Goal: Transaction & Acquisition: Purchase product/service

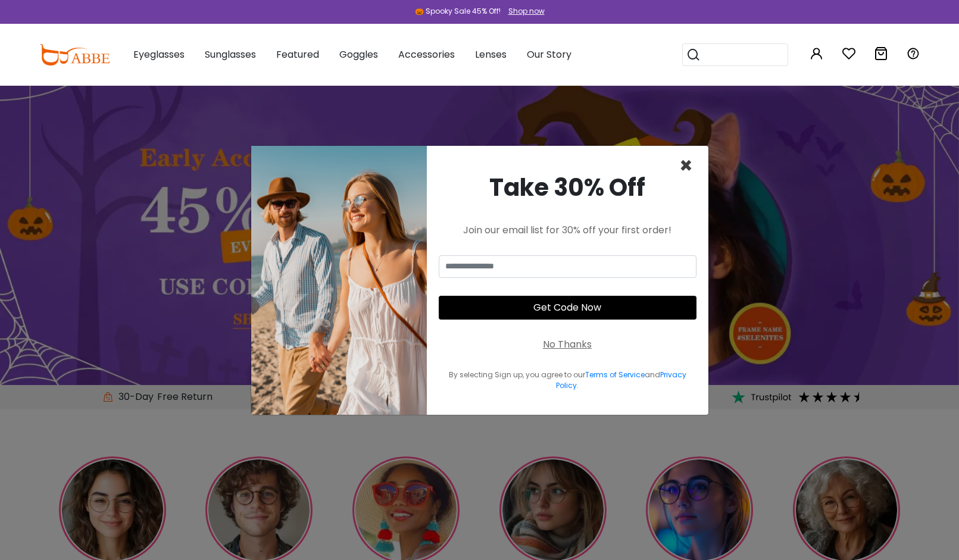
click at [684, 166] on span "×" at bounding box center [686, 166] width 14 height 30
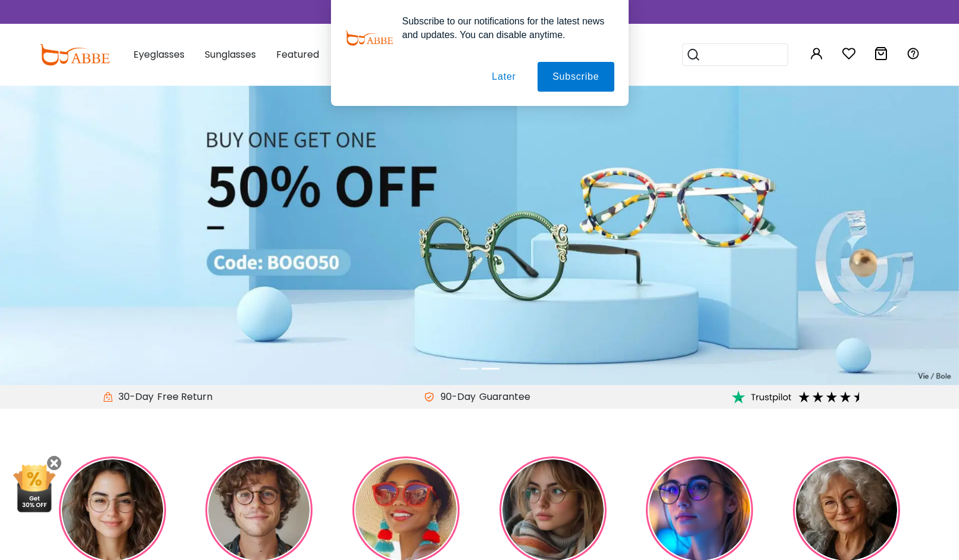
click at [499, 79] on button "Later" at bounding box center [504, 77] width 54 height 30
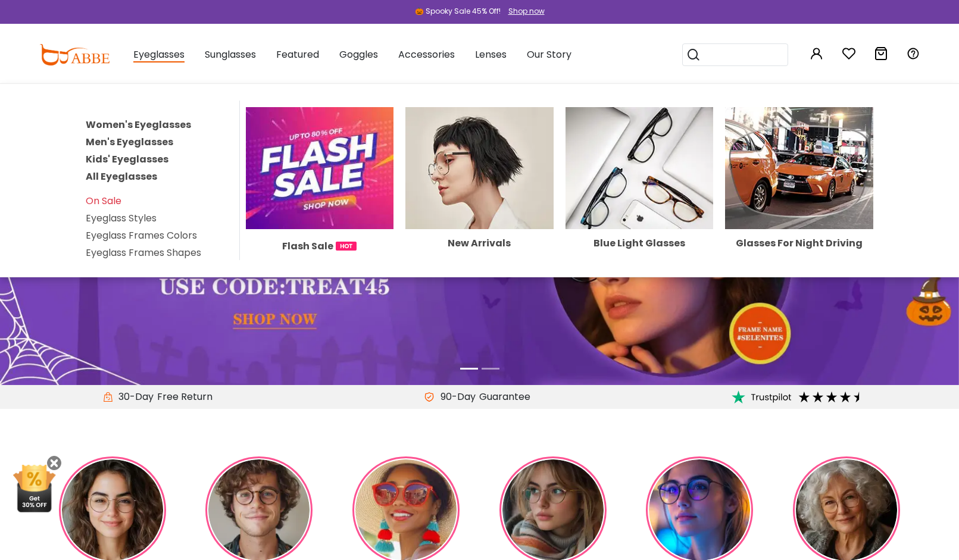
click at [129, 177] on link "All Eyeglasses" at bounding box center [121, 177] width 71 height 14
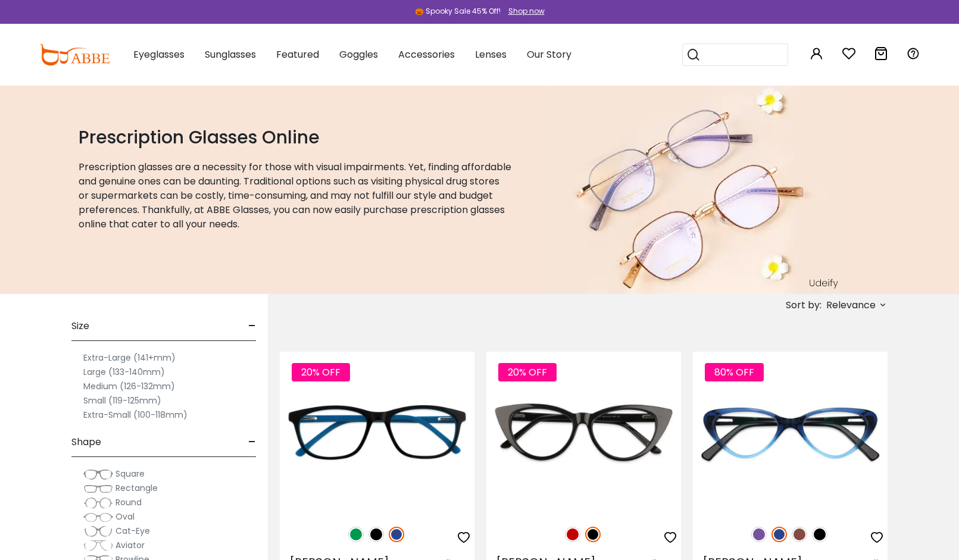
click at [107, 371] on label "Large (133-140mm)" at bounding box center [124, 372] width 82 height 14
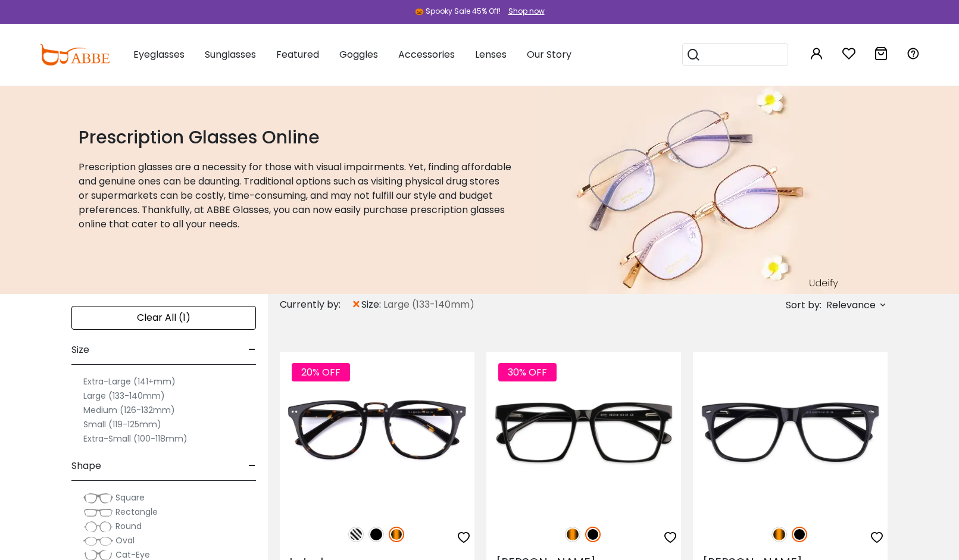
click at [132, 381] on label "Extra-Large (141+mm)" at bounding box center [129, 381] width 92 height 14
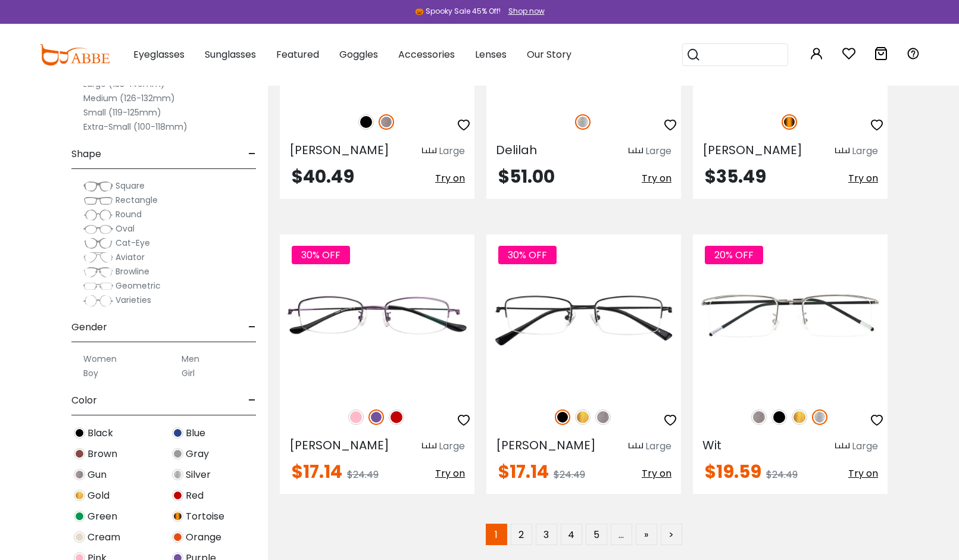
scroll to position [5878, 0]
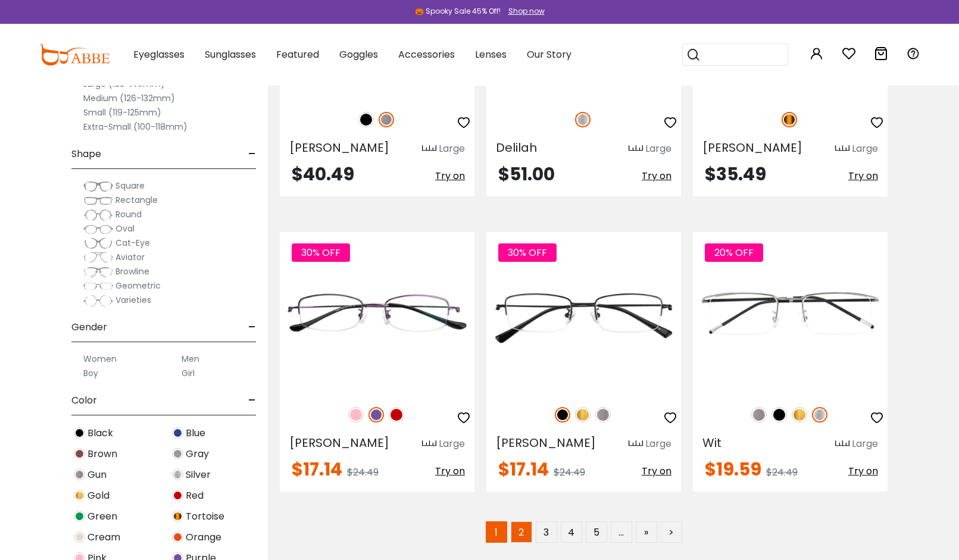
click at [524, 521] on link "2" at bounding box center [521, 531] width 21 height 21
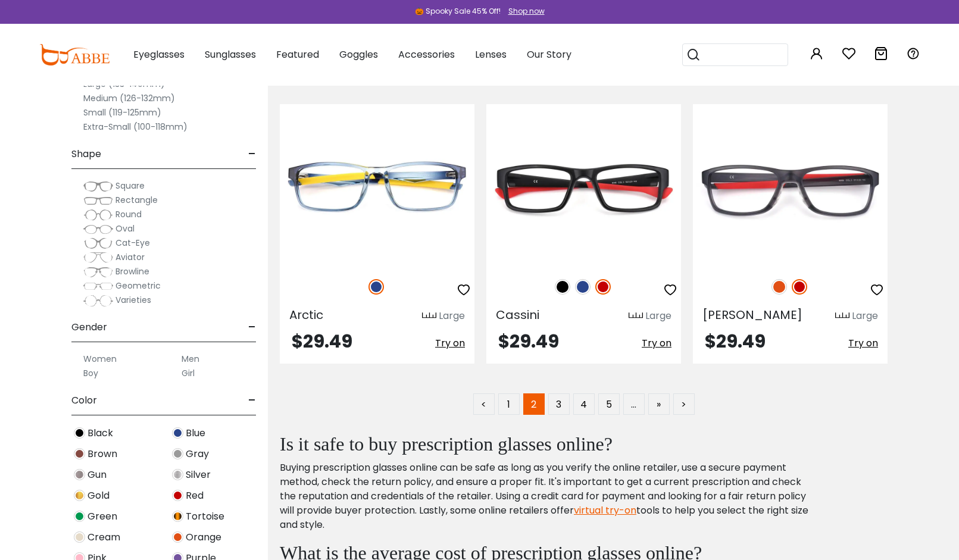
scroll to position [5907, 0]
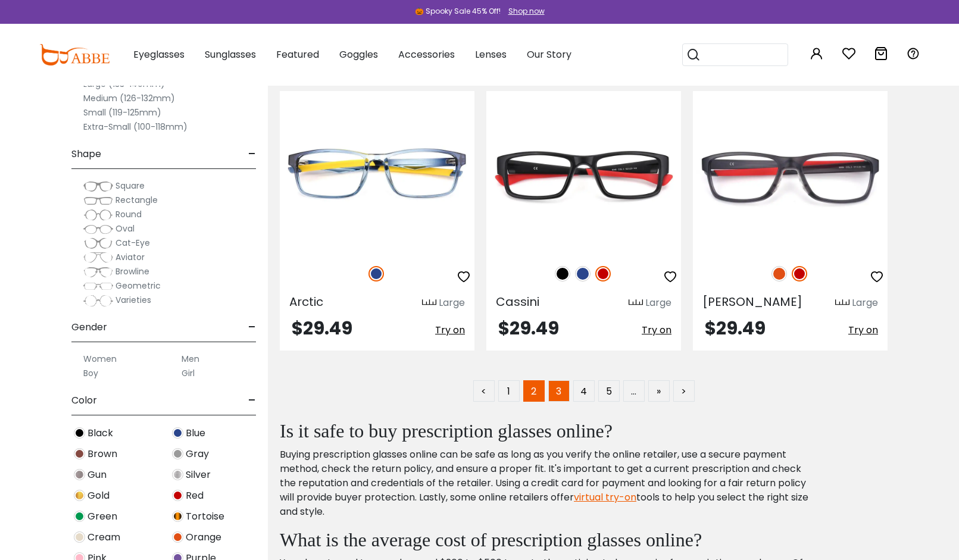
click at [561, 380] on link "3" at bounding box center [558, 390] width 21 height 21
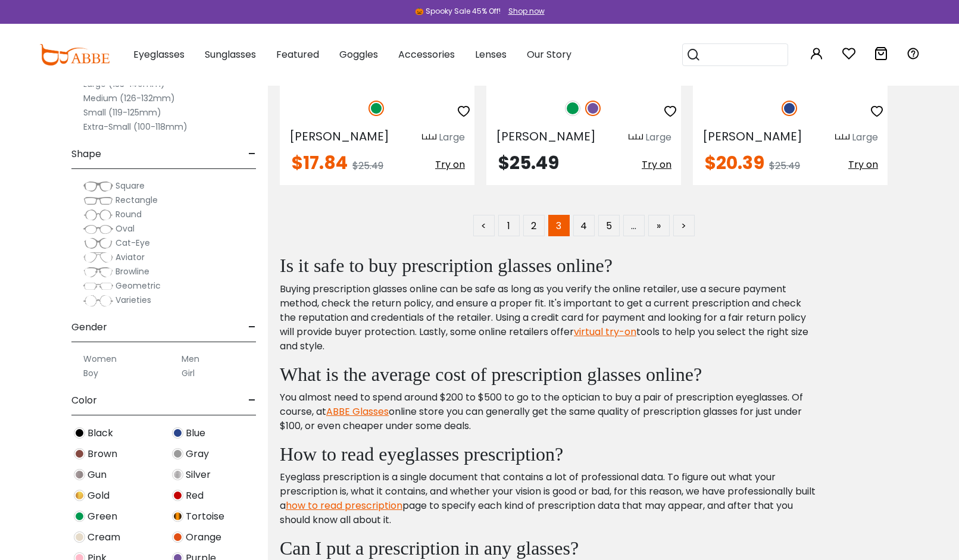
scroll to position [6091, 0]
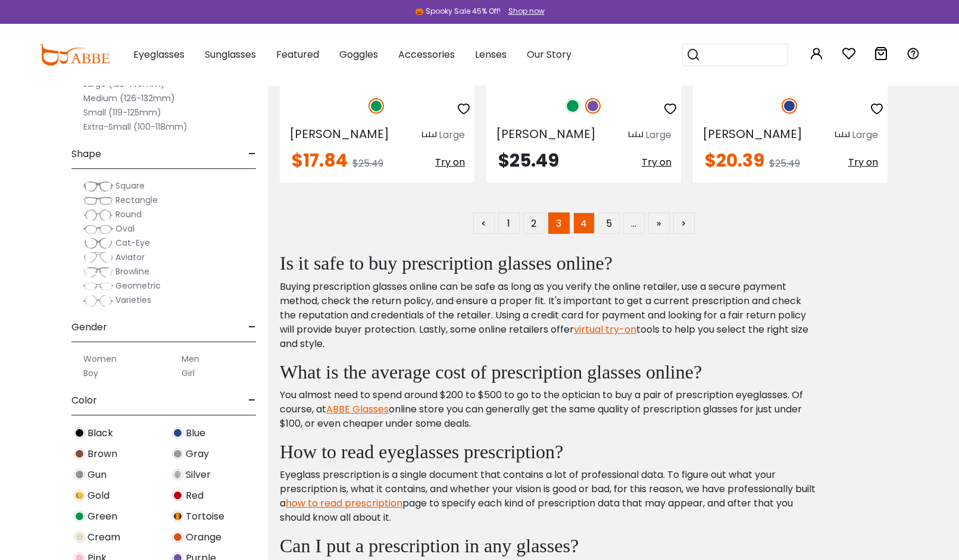
click at [587, 212] on link "4" at bounding box center [583, 222] width 21 height 21
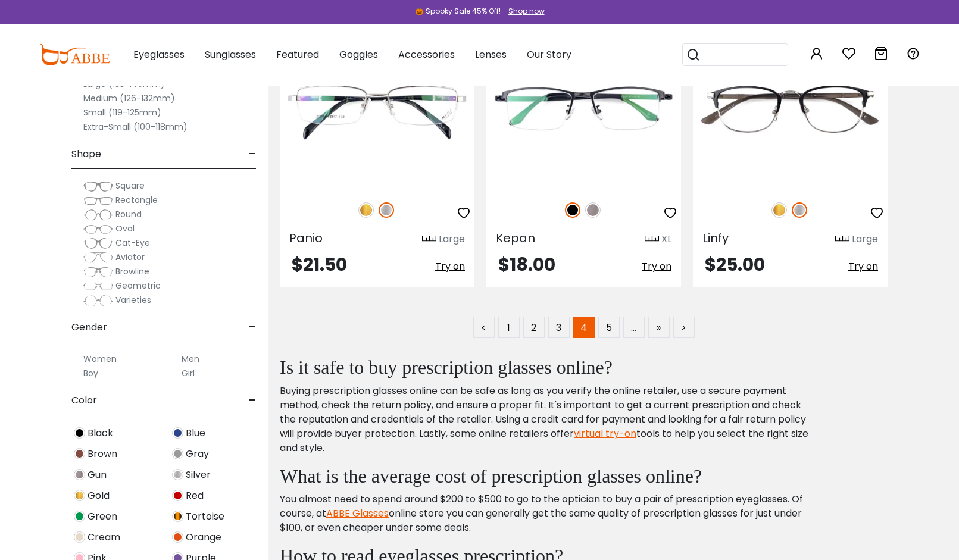
scroll to position [5963, 0]
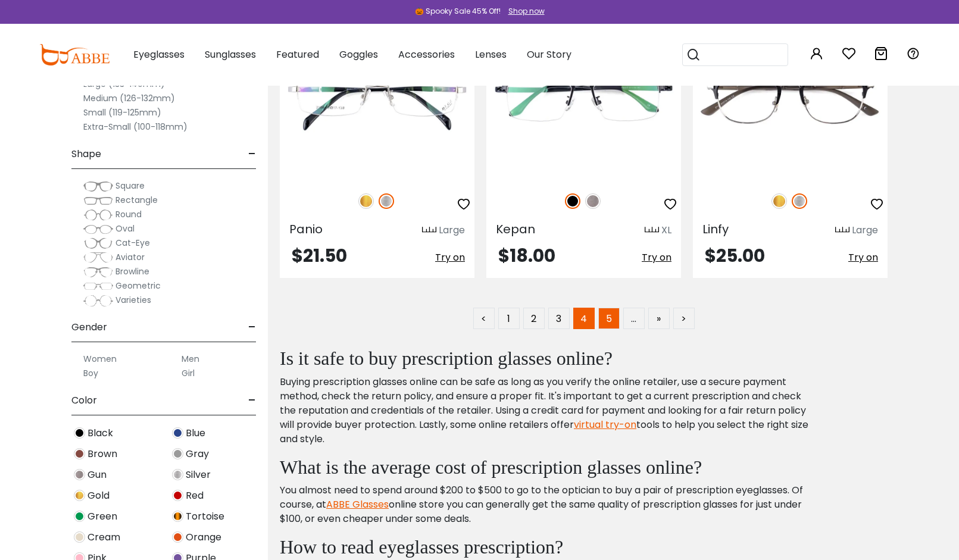
click at [606, 308] on link "5" at bounding box center [608, 318] width 21 height 21
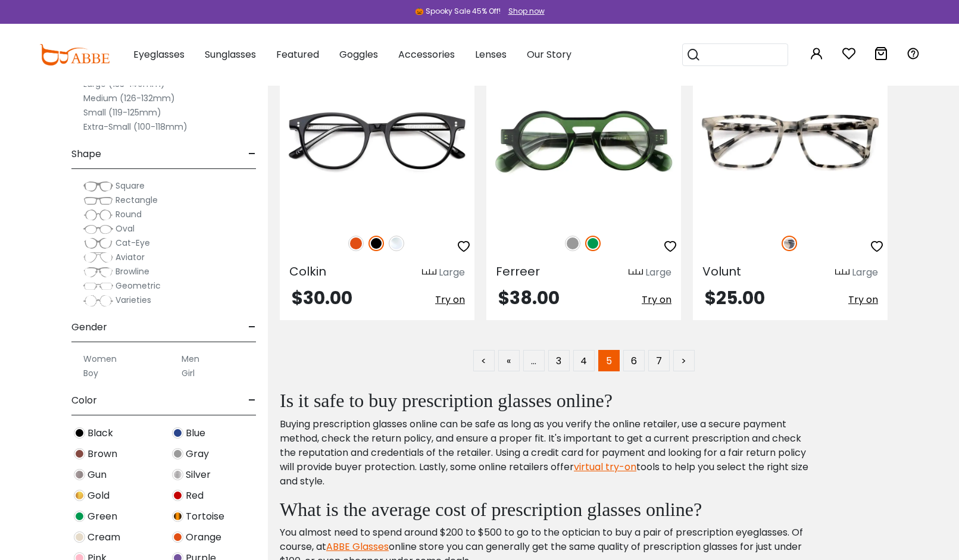
scroll to position [5907, 0]
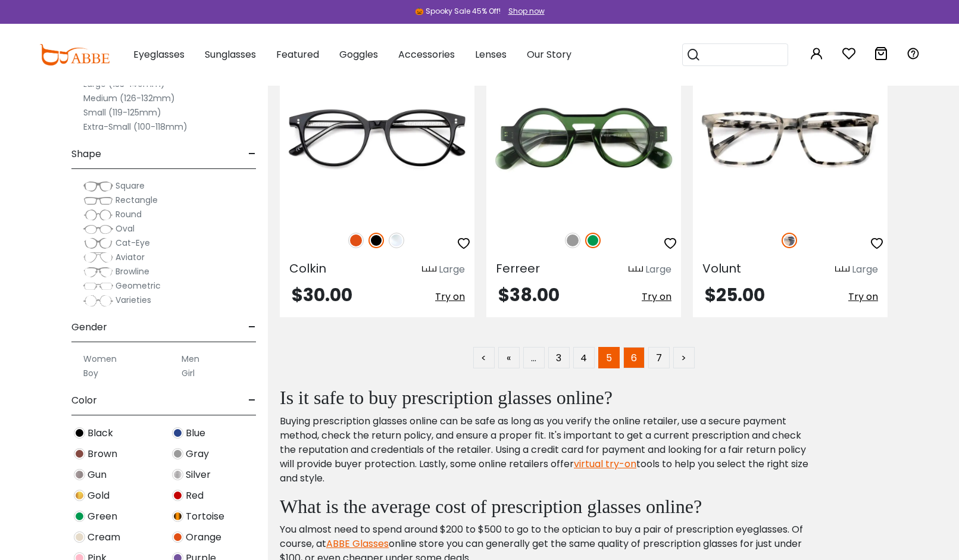
click at [639, 361] on link "6" at bounding box center [633, 357] width 21 height 21
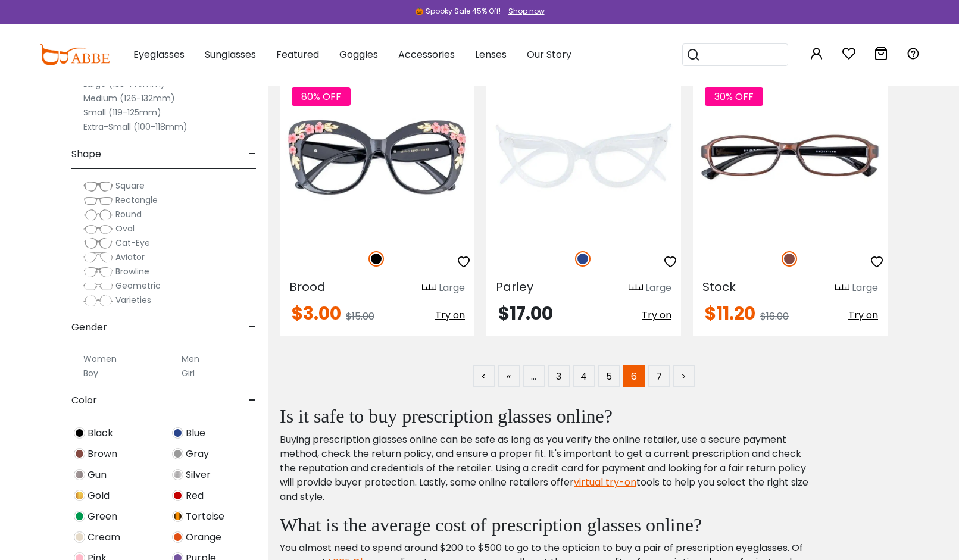
scroll to position [5887, 0]
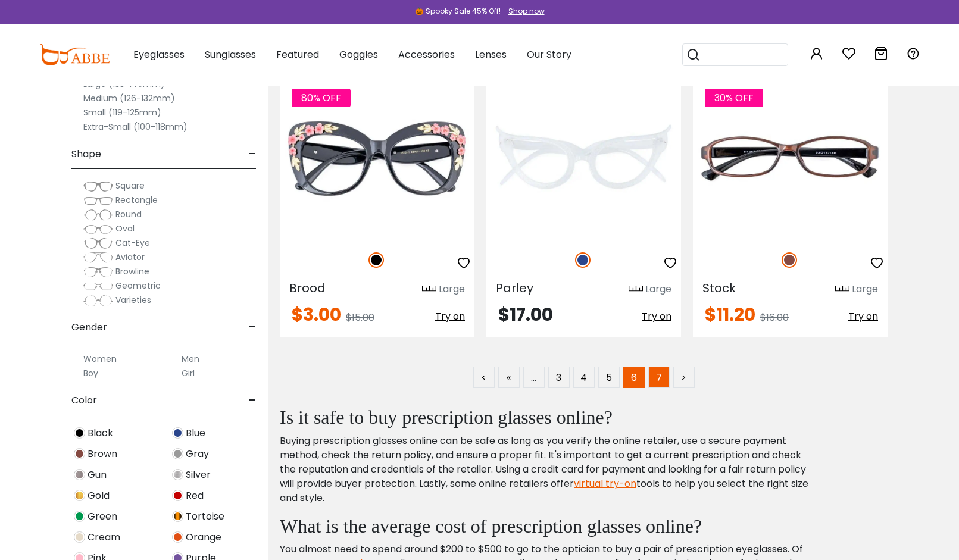
click at [655, 375] on link "7" at bounding box center [658, 377] width 21 height 21
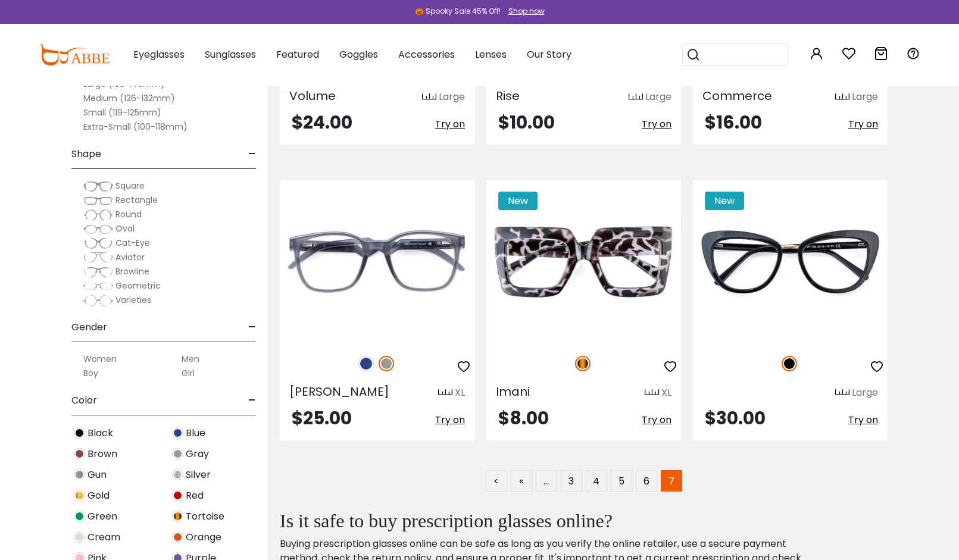
scroll to position [2539, 0]
